Goal: Task Accomplishment & Management: Use online tool/utility

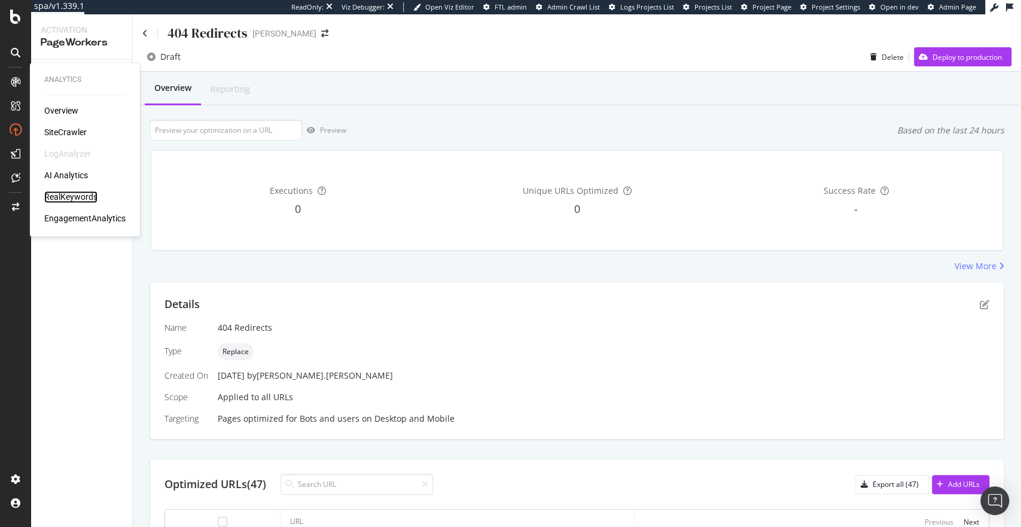
click at [80, 200] on div "RealKeywords" at bounding box center [70, 197] width 53 height 12
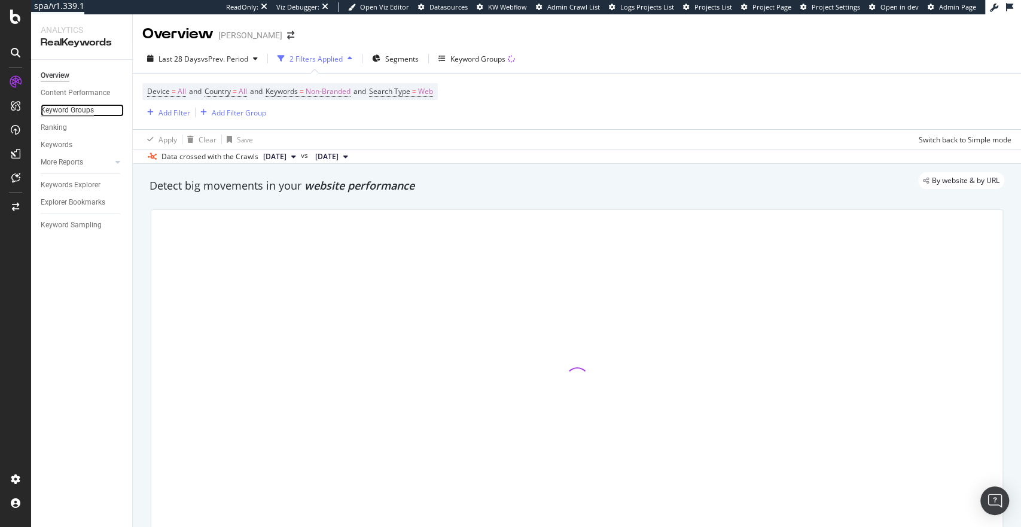
click at [54, 111] on div "Keyword Groups" at bounding box center [67, 110] width 53 height 13
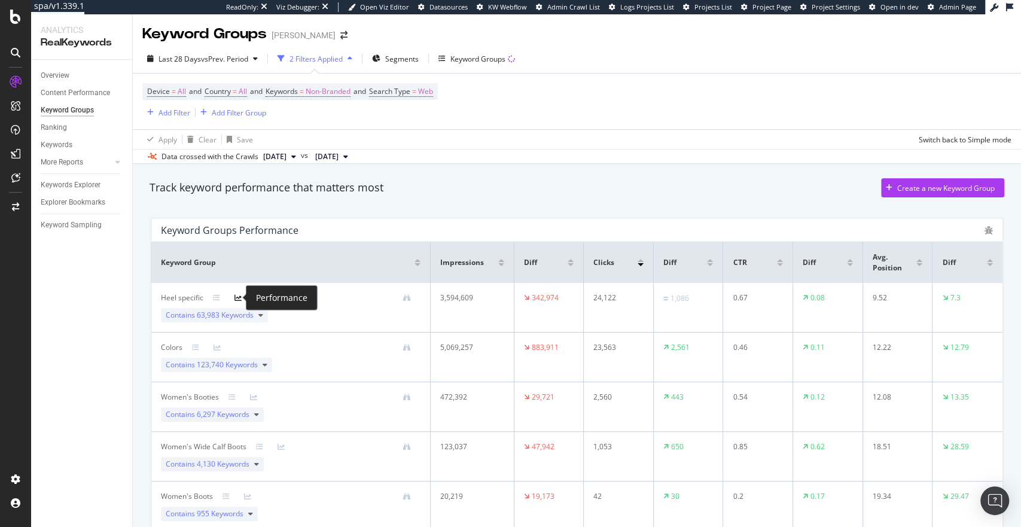
click at [235, 299] on icon at bounding box center [238, 297] width 7 height 7
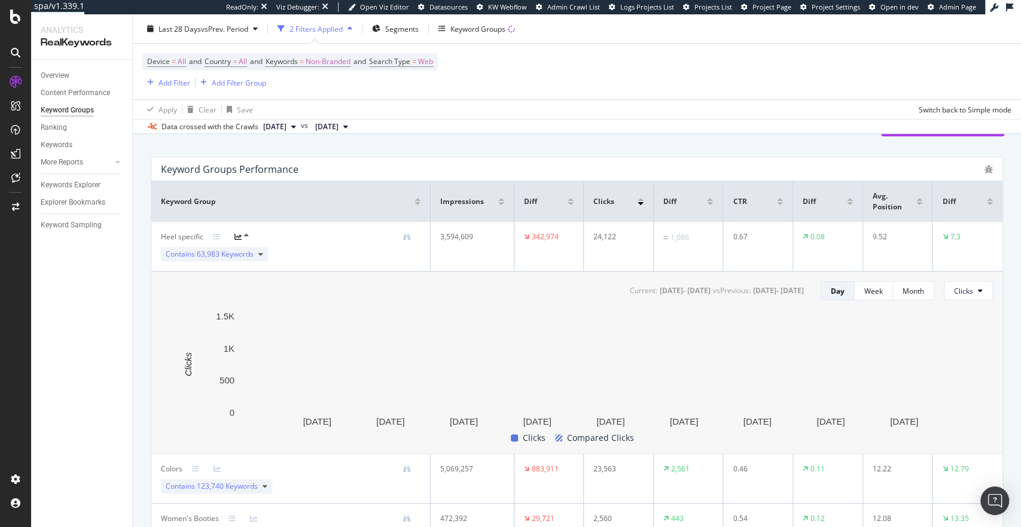
scroll to position [60, 0]
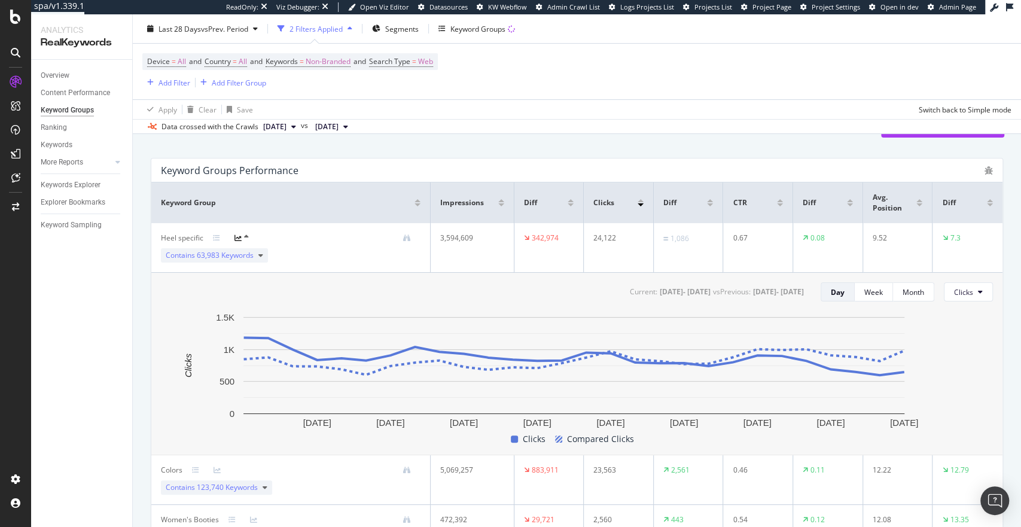
click at [348, 126] on icon at bounding box center [345, 126] width 5 height 7
click at [296, 124] on icon at bounding box center [293, 126] width 5 height 7
click at [201, 126] on div "Data crossed with the Crawls" at bounding box center [210, 126] width 97 height 11
click at [353, 130] on button "2025 Sep. 7th" at bounding box center [331, 127] width 42 height 14
click at [384, 294] on div "Current: 2025 Sep. 14th - 2025 Oct. 11th vs Previous : 2025 Aug. 17th - 2025 Se…" at bounding box center [577, 291] width 832 height 19
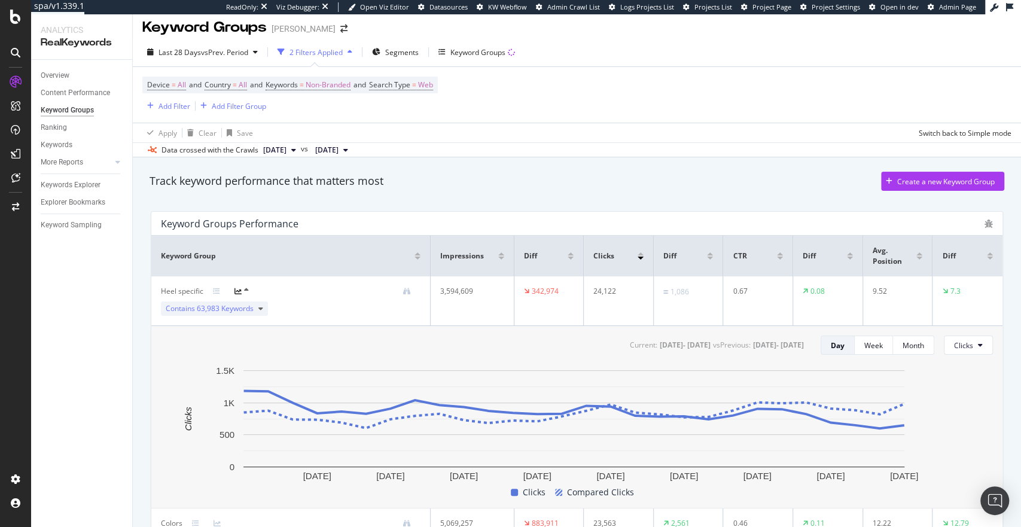
scroll to position [0, 0]
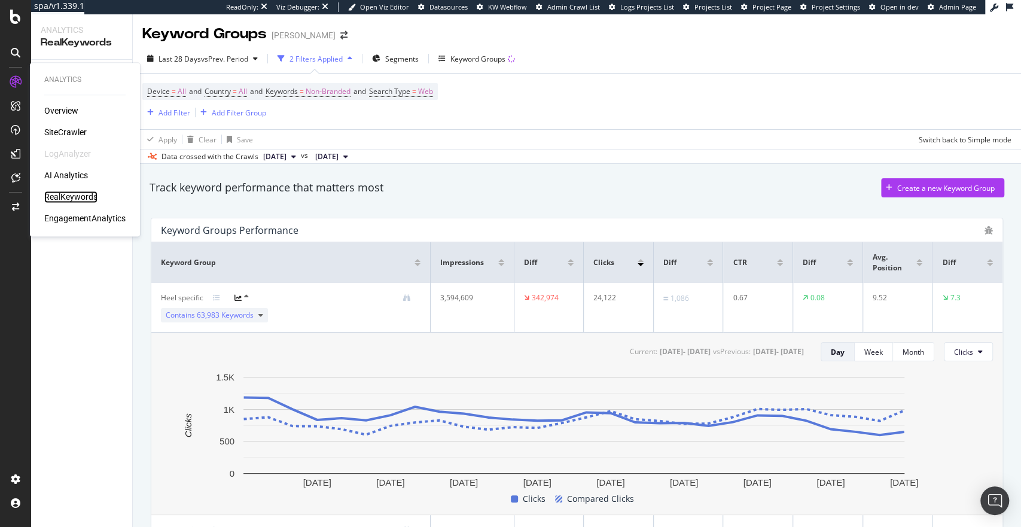
click at [74, 191] on div "RealKeywords" at bounding box center [70, 197] width 53 height 12
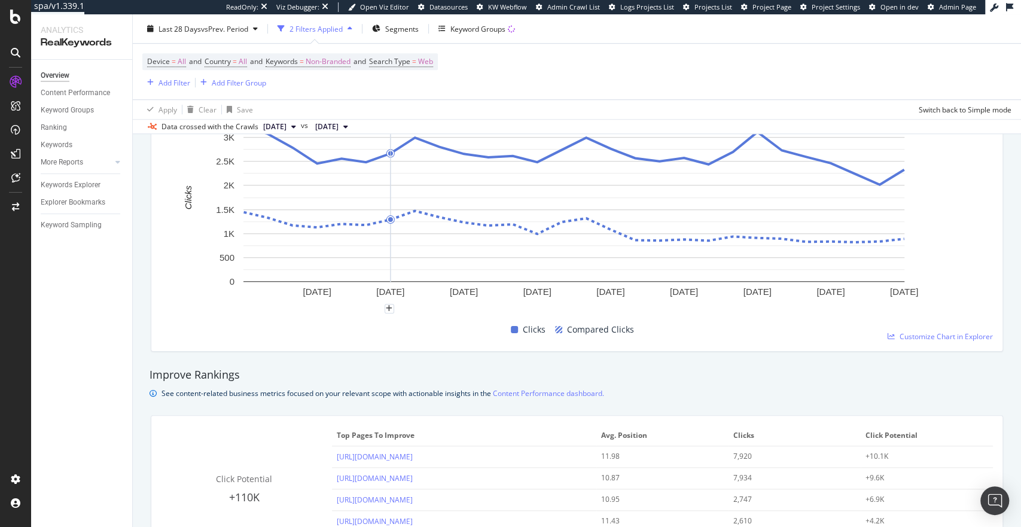
scroll to position [526, 0]
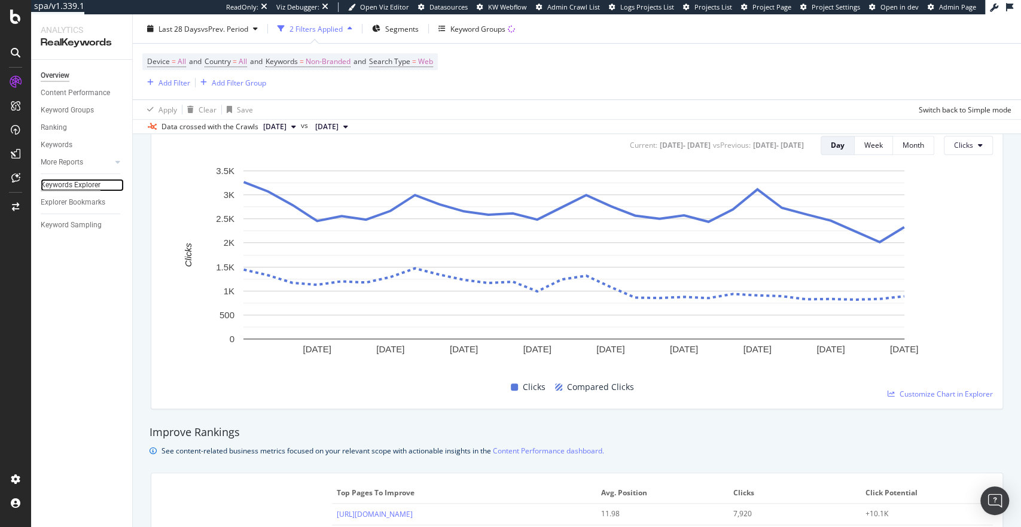
click at [75, 187] on div "Keywords Explorer" at bounding box center [71, 185] width 60 height 13
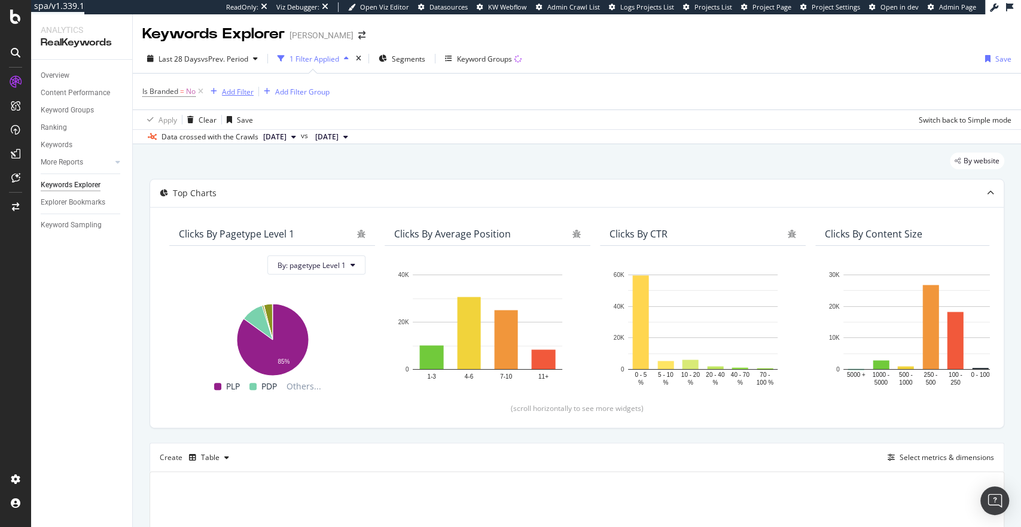
click at [247, 91] on div "Add Filter" at bounding box center [238, 92] width 32 height 10
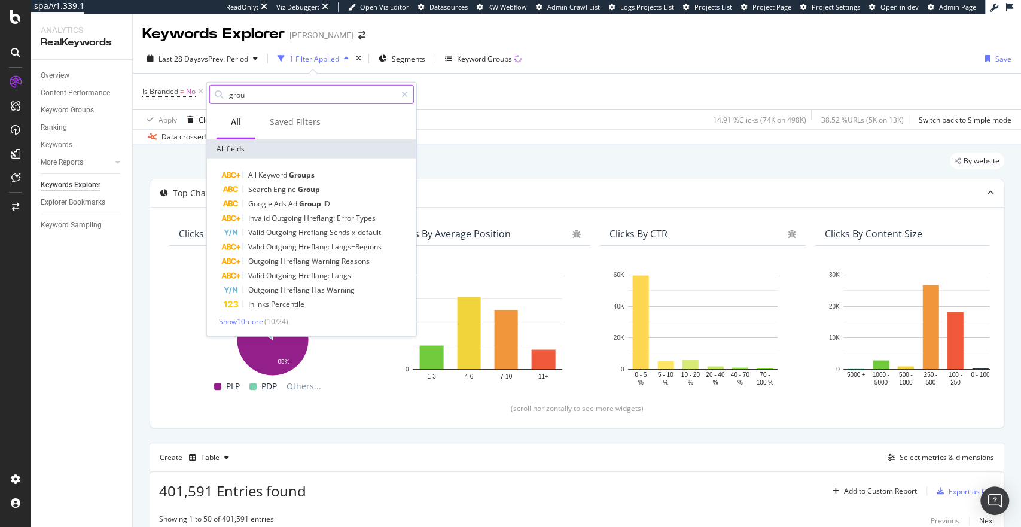
type input "group"
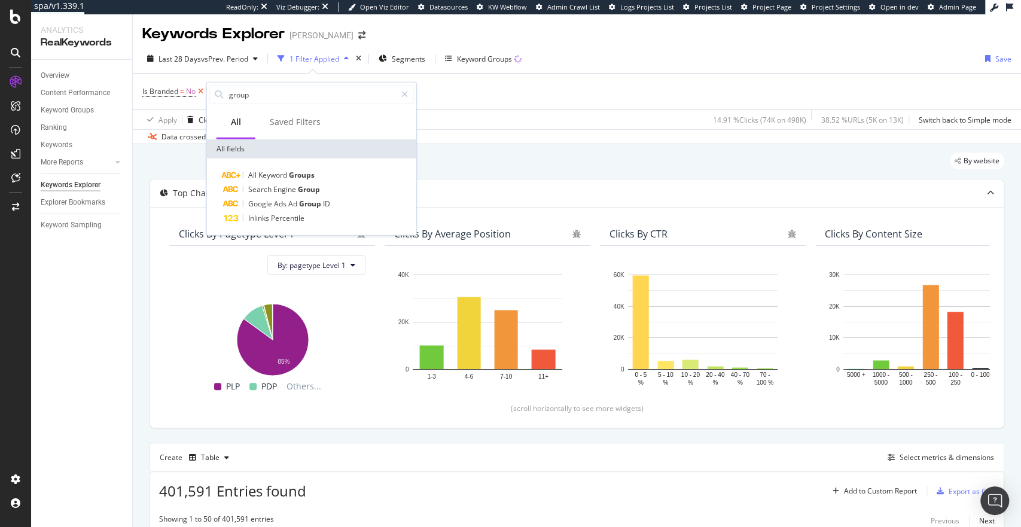
drag, startPoint x: 266, startPoint y: 95, endPoint x: 202, endPoint y: 93, distance: 64.0
click at [202, 93] on body "spa/v1.339.1 ReadOnly: Viz Debugger: Open Viz Editor Datasources KW Webflow Adm…" at bounding box center [510, 263] width 1021 height 527
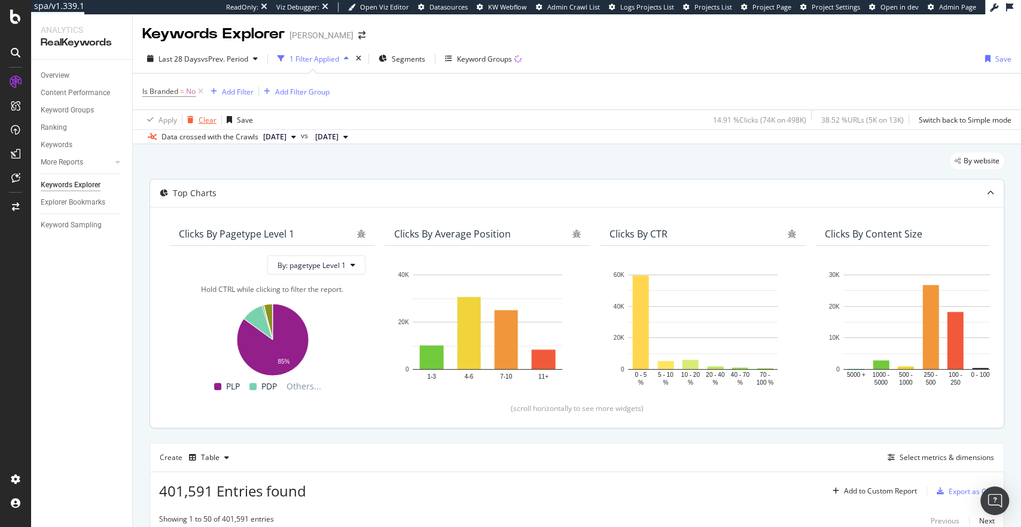
click at [207, 120] on div "Clear" at bounding box center [208, 120] width 18 height 10
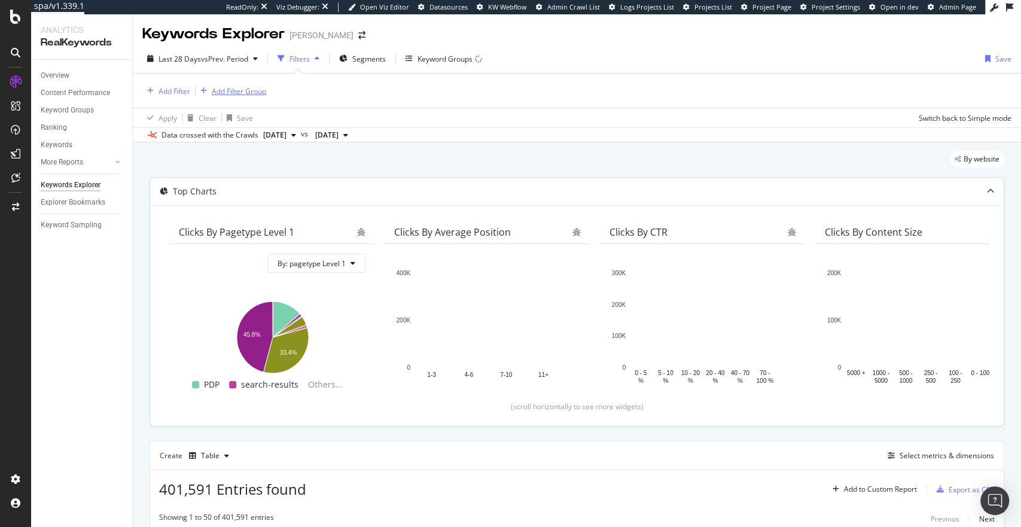
drag, startPoint x: 217, startPoint y: 89, endPoint x: 158, endPoint y: 83, distance: 59.0
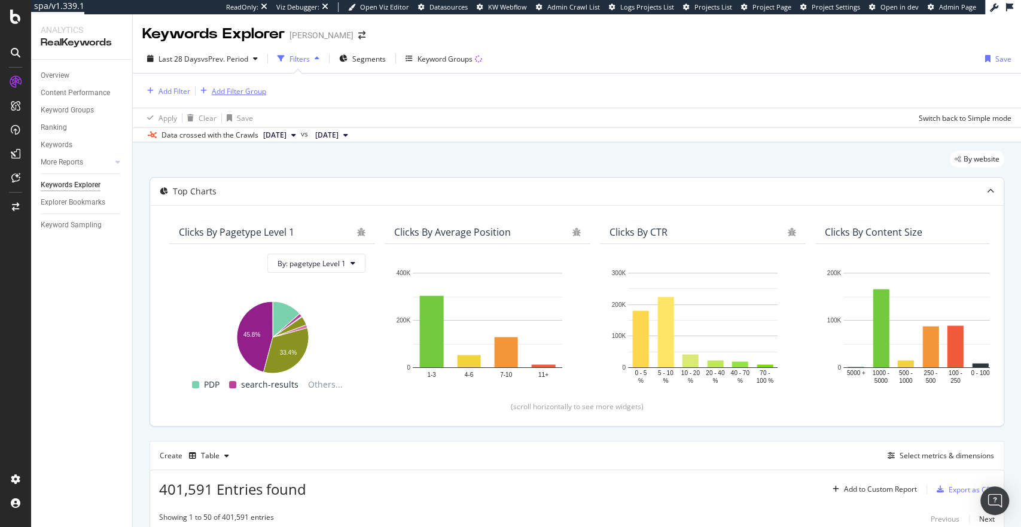
click at [158, 83] on div "Add Filter Add Filter Group" at bounding box center [576, 91] width 869 height 34
click at [297, 56] on div "Filters" at bounding box center [300, 59] width 20 height 10
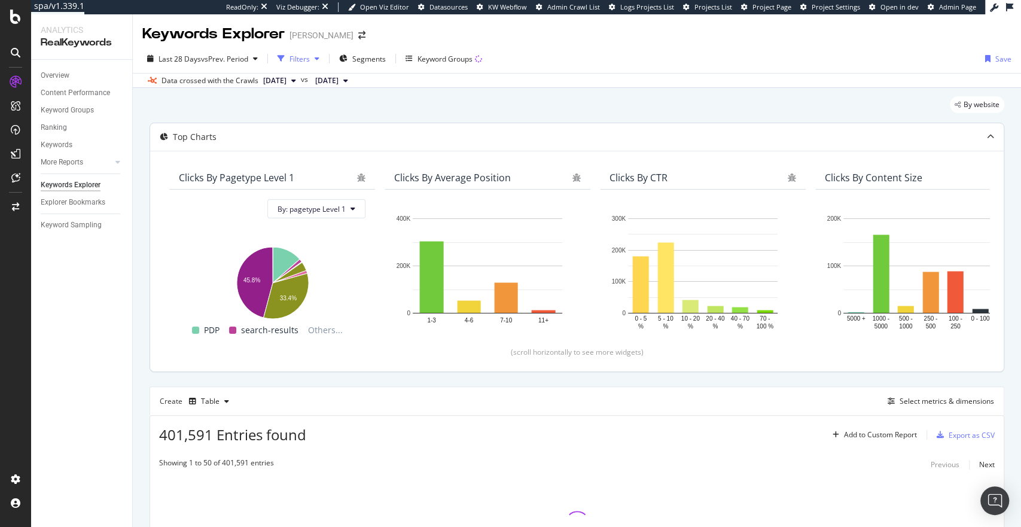
click at [306, 59] on div "Filters" at bounding box center [300, 59] width 20 height 10
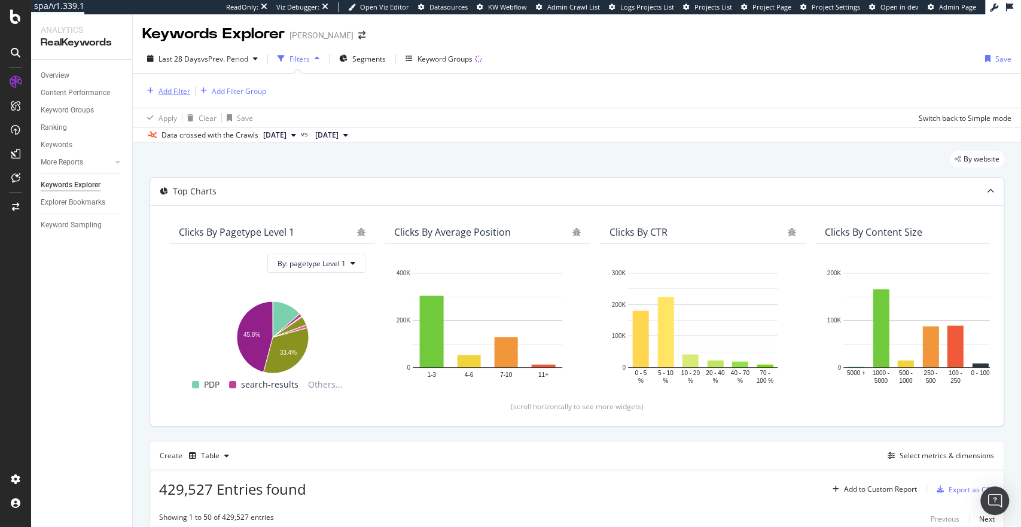
click at [176, 89] on div "Add Filter" at bounding box center [175, 91] width 32 height 10
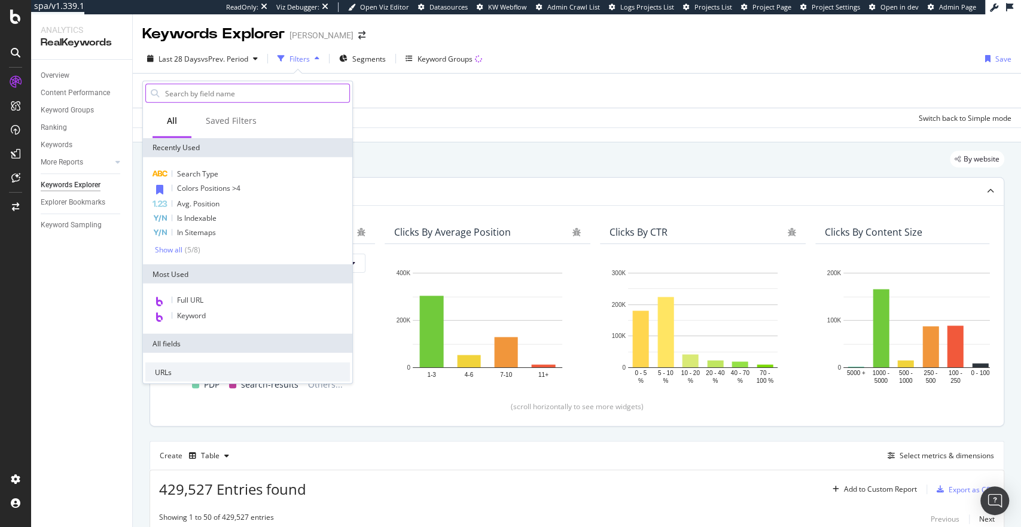
click at [193, 98] on input "text" at bounding box center [256, 93] width 185 height 18
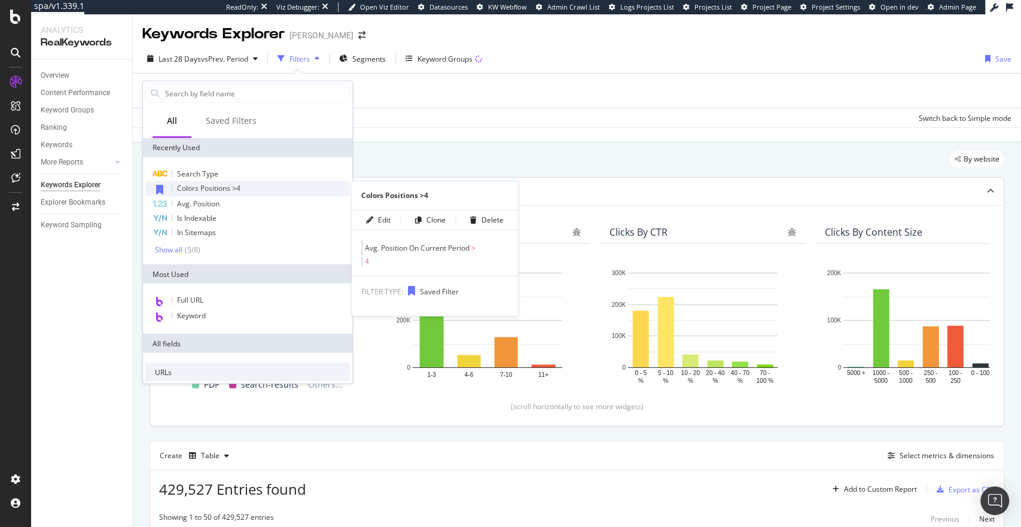
click at [215, 187] on span "Colors Positions >4" at bounding box center [208, 188] width 63 height 10
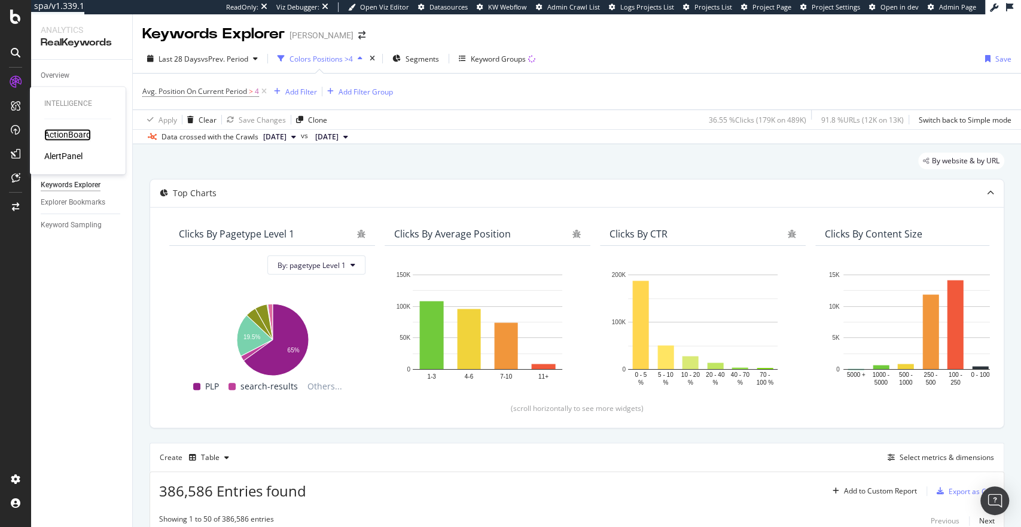
click at [66, 129] on div "ActionBoard" at bounding box center [67, 135] width 47 height 12
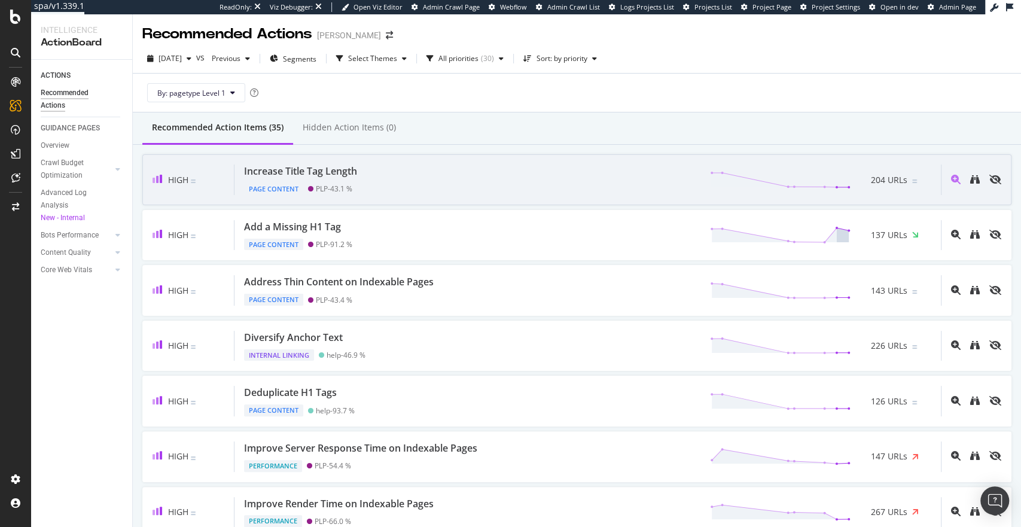
click at [427, 168] on div "Increase Title Tag Length Page Content PLP - 43.1 % 204 URLs" at bounding box center [588, 180] width 707 height 31
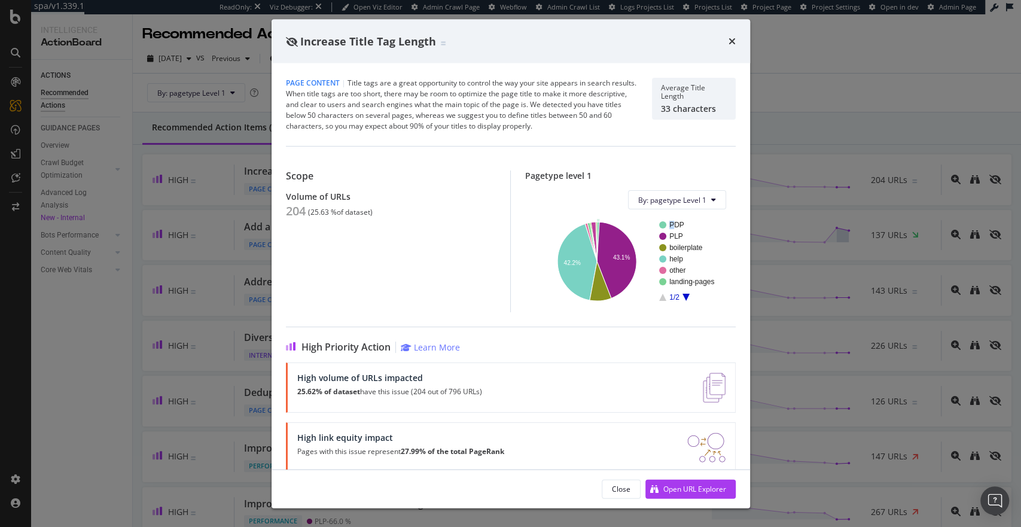
drag, startPoint x: 683, startPoint y: 223, endPoint x: 699, endPoint y: 227, distance: 16.0
click at [701, 227] on g "PDP" at bounding box center [686, 225] width 55 height 8
click at [729, 36] on icon "times" at bounding box center [732, 41] width 7 height 10
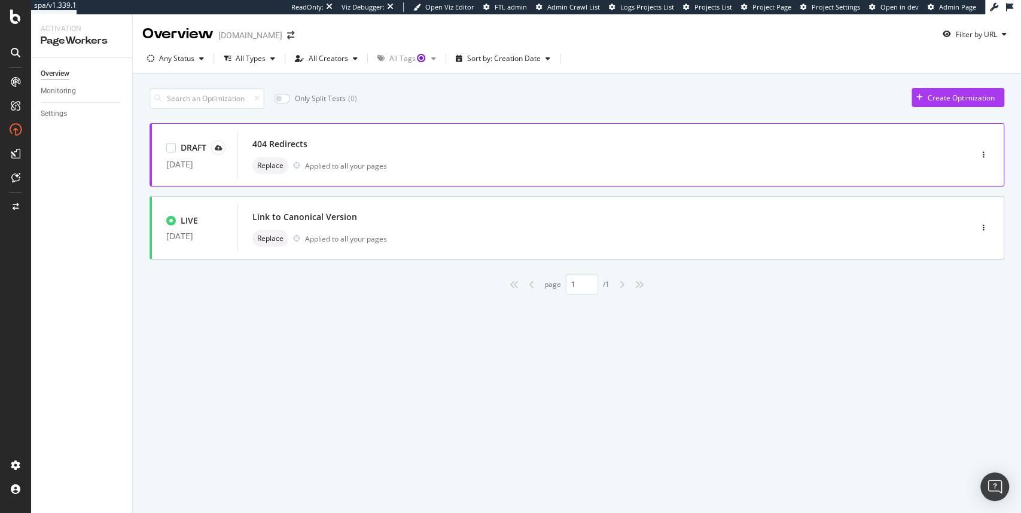
click at [328, 147] on div "404 Redirects" at bounding box center [586, 144] width 668 height 17
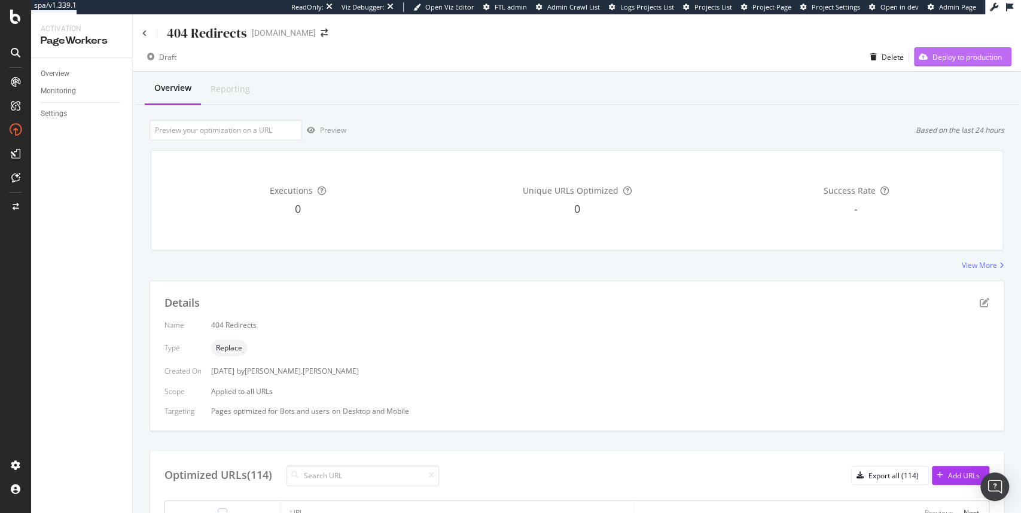
click at [960, 63] on div "Deploy to production" at bounding box center [958, 57] width 88 height 18
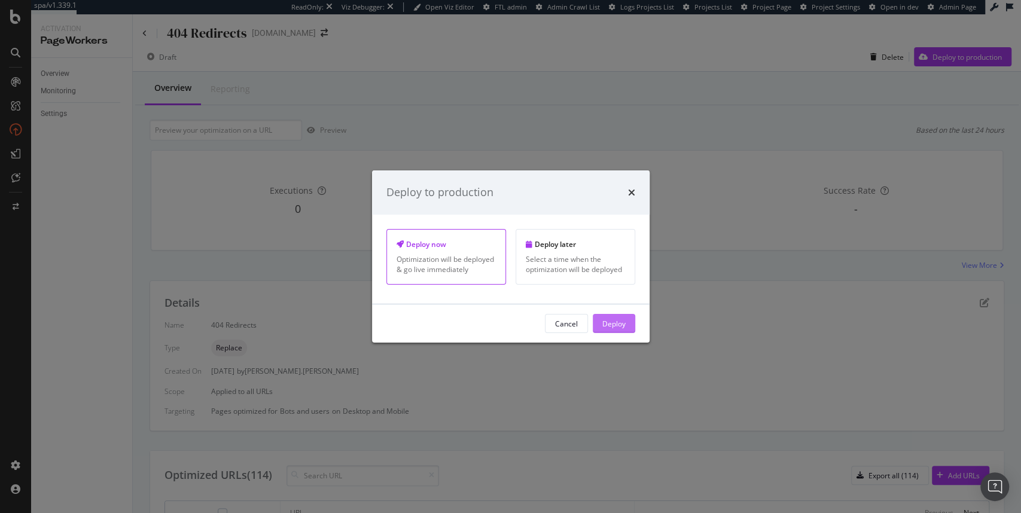
click at [605, 331] on div "Deploy" at bounding box center [613, 324] width 23 height 18
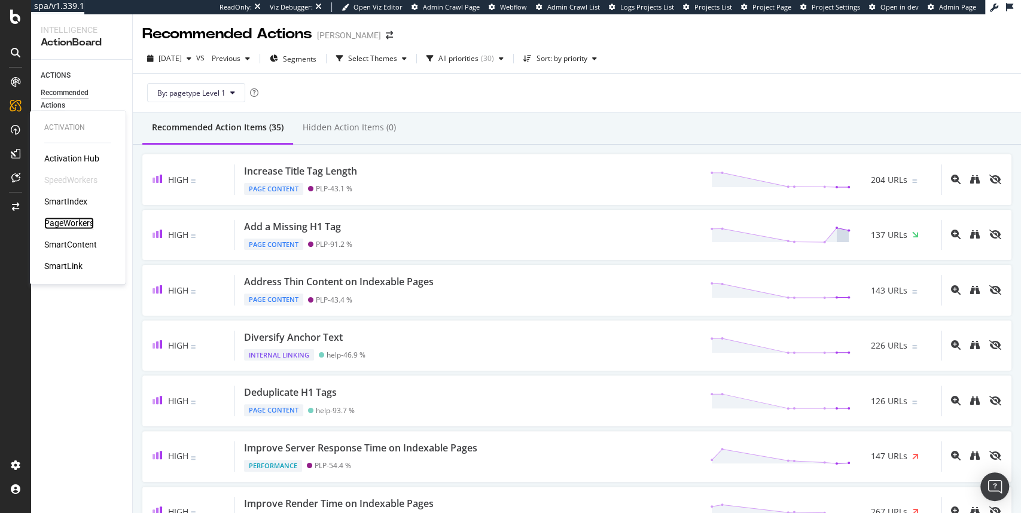
click at [60, 223] on div "PageWorkers" at bounding box center [69, 223] width 50 height 12
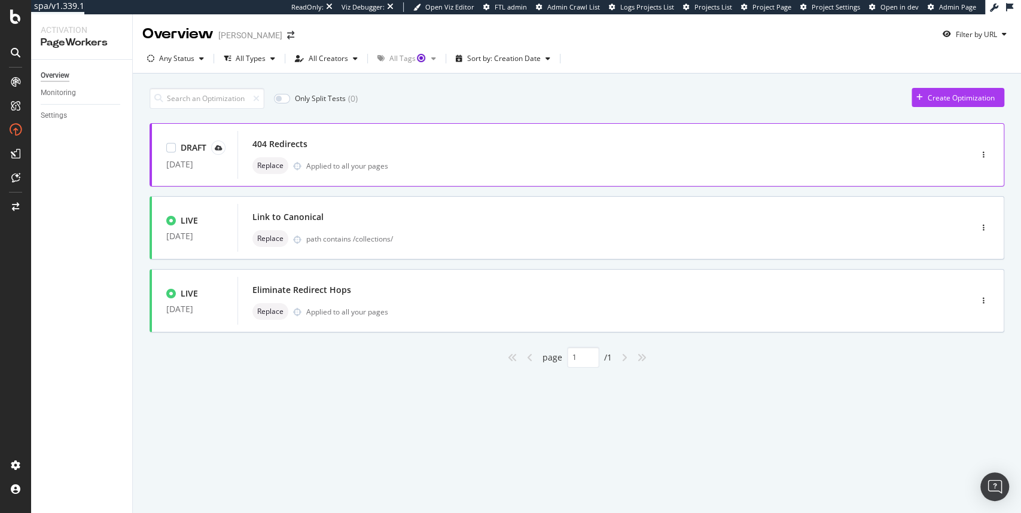
click at [892, 166] on div "Replace Applied to all your pages" at bounding box center [586, 165] width 668 height 17
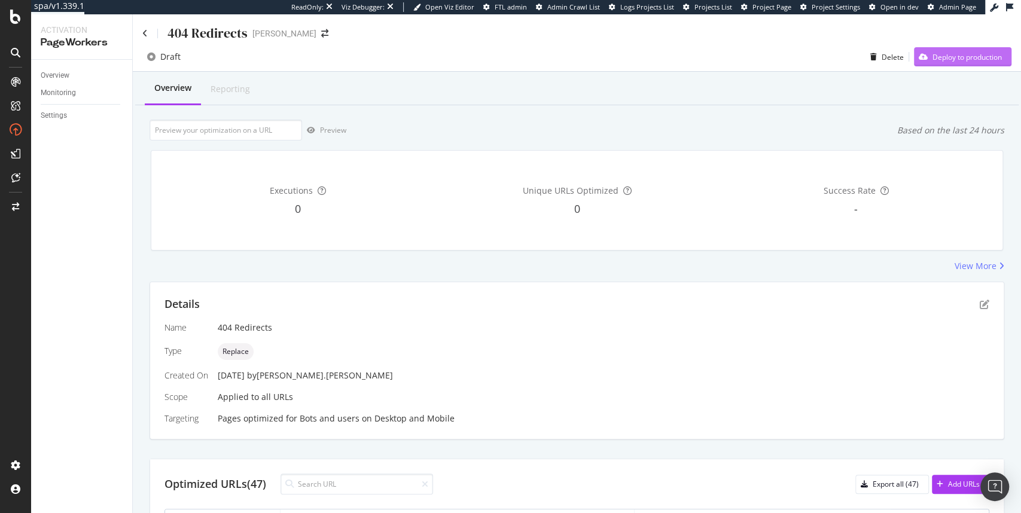
click at [957, 60] on div "Deploy to production" at bounding box center [967, 57] width 69 height 10
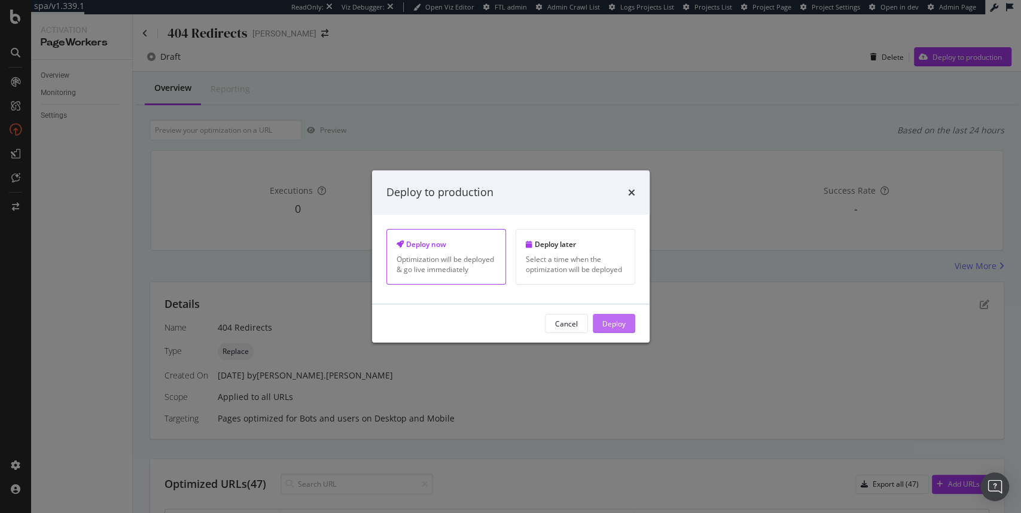
click at [627, 327] on button "Deploy" at bounding box center [614, 323] width 42 height 19
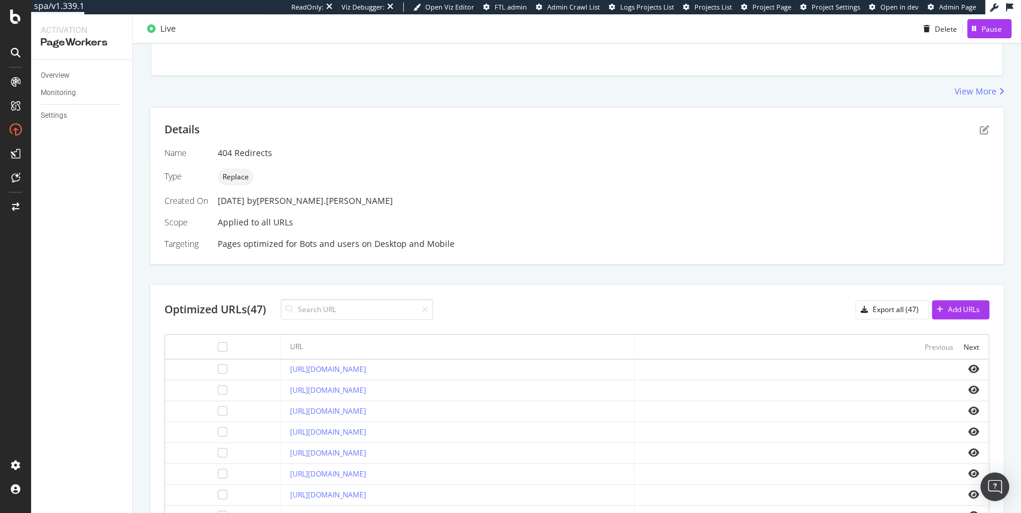
scroll to position [172, 0]
